Goal: Transaction & Acquisition: Purchase product/service

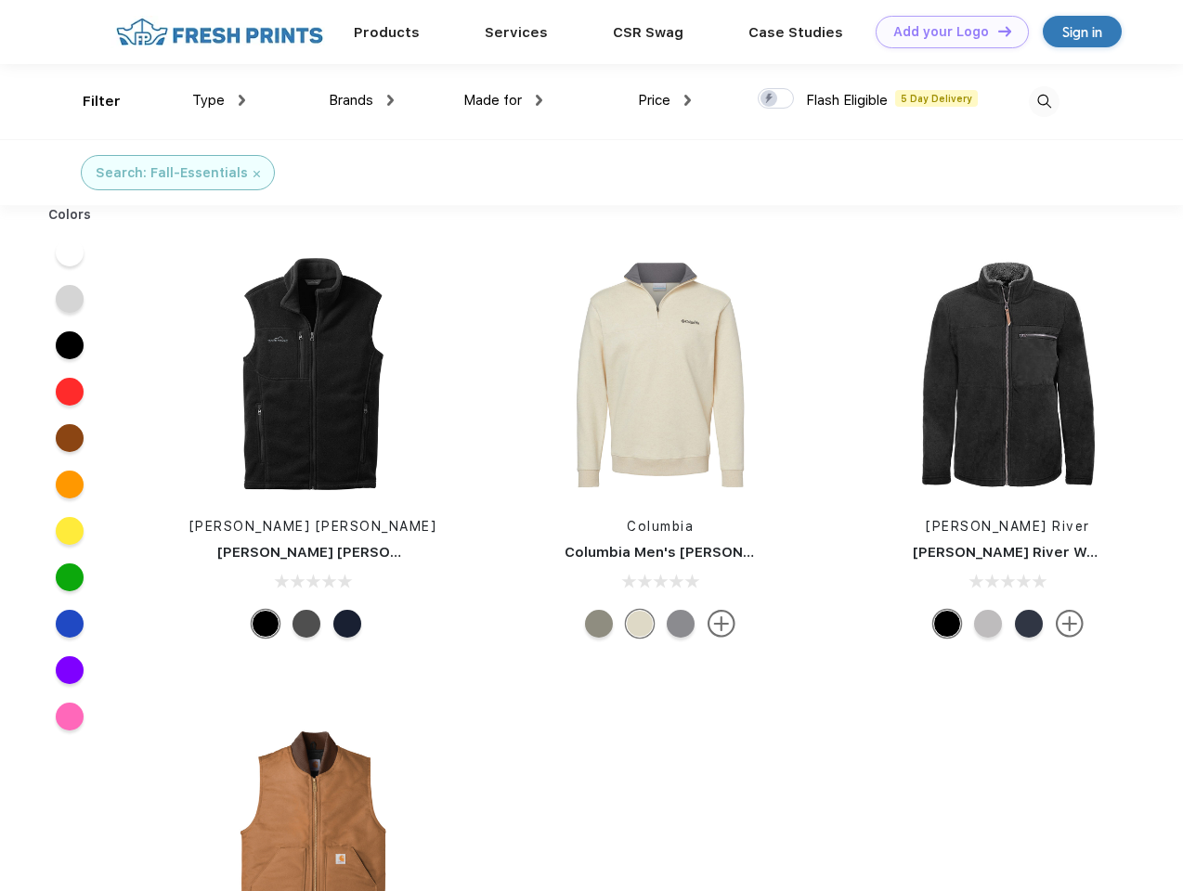
click at [945, 32] on link "Add your Logo Design Tool" at bounding box center [951, 32] width 153 height 32
click at [0, 0] on div "Design Tool" at bounding box center [0, 0] width 0 height 0
click at [996, 31] on link "Add your Logo Design Tool" at bounding box center [951, 32] width 153 height 32
click at [89, 101] on div "Filter" at bounding box center [102, 101] width 38 height 21
click at [219, 100] on span "Type" at bounding box center [208, 100] width 32 height 17
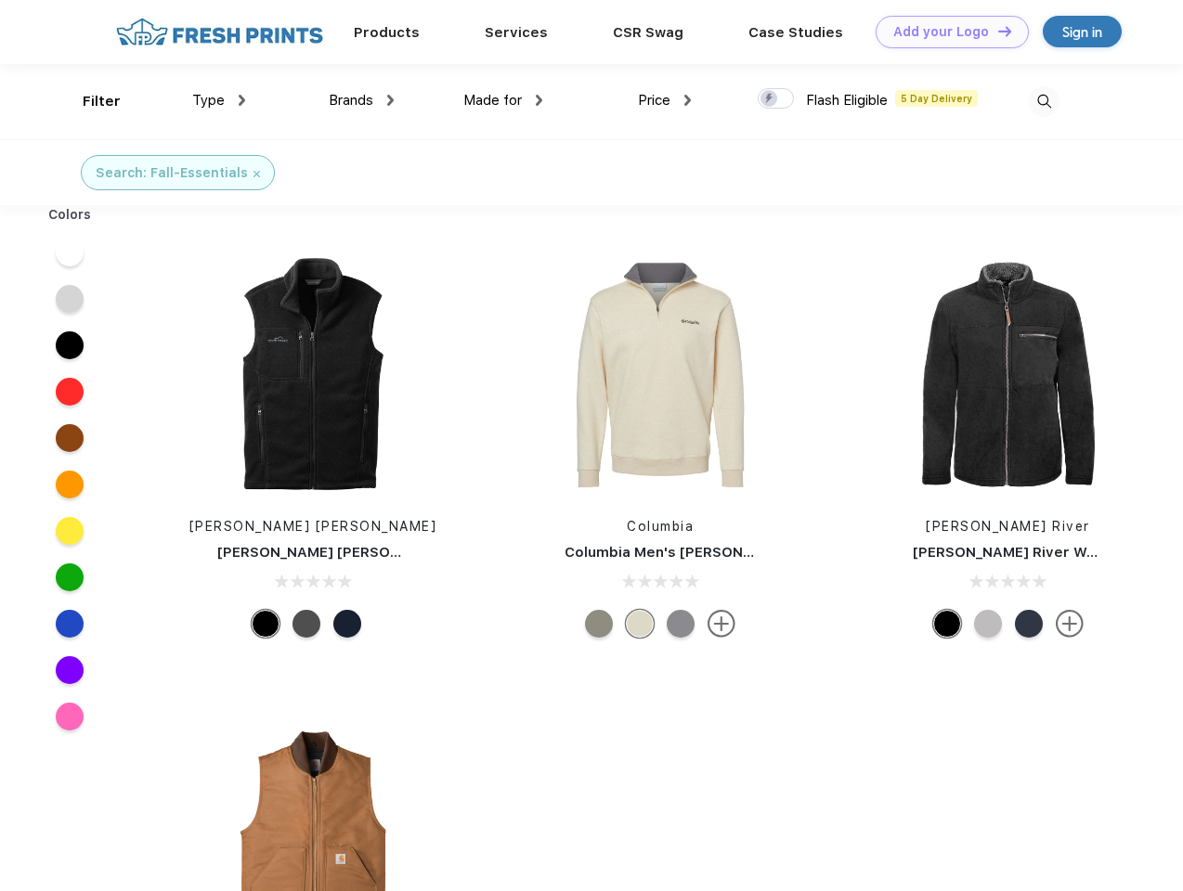
click at [361, 100] on span "Brands" at bounding box center [351, 100] width 45 height 17
click at [503, 100] on span "Made for" at bounding box center [492, 100] width 58 height 17
click at [665, 100] on span "Price" at bounding box center [654, 100] width 32 height 17
click at [776, 99] on div at bounding box center [775, 98] width 36 height 20
click at [769, 99] on input "checkbox" at bounding box center [763, 93] width 12 height 12
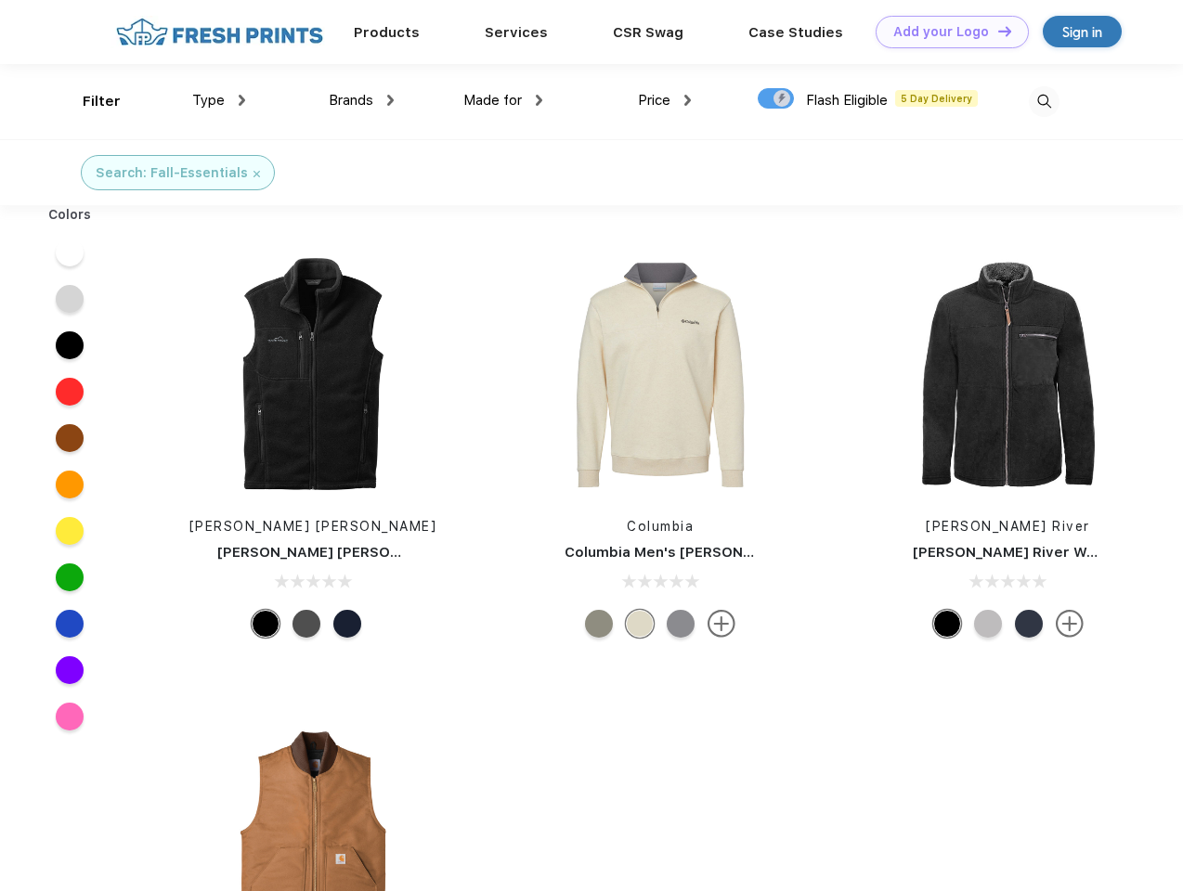
click at [1043, 101] on img at bounding box center [1043, 101] width 31 height 31
